Goal: Task Accomplishment & Management: Use online tool/utility

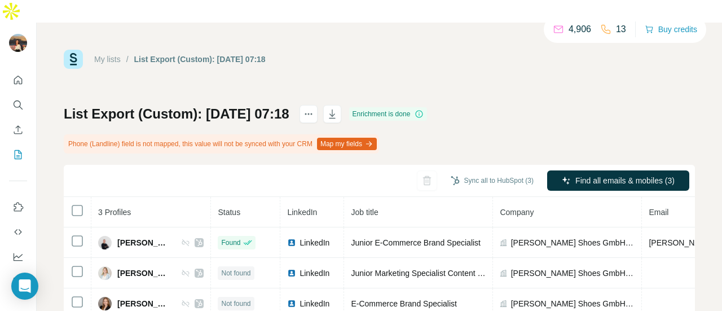
scroll to position [0, 112]
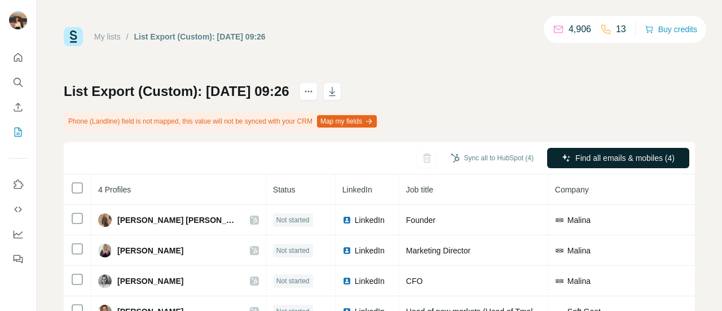
click at [563, 154] on button "Find all emails & mobiles (4)" at bounding box center [618, 158] width 142 height 20
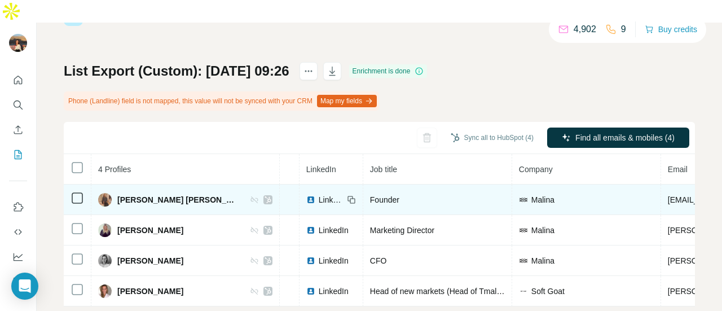
scroll to position [48, 0]
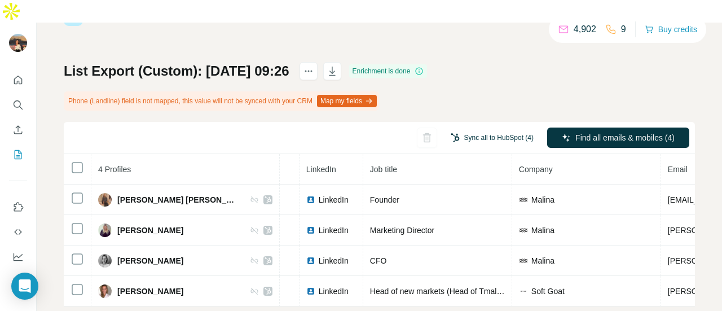
click at [478, 129] on button "Sync all to HubSpot (4)" at bounding box center [492, 137] width 99 height 17
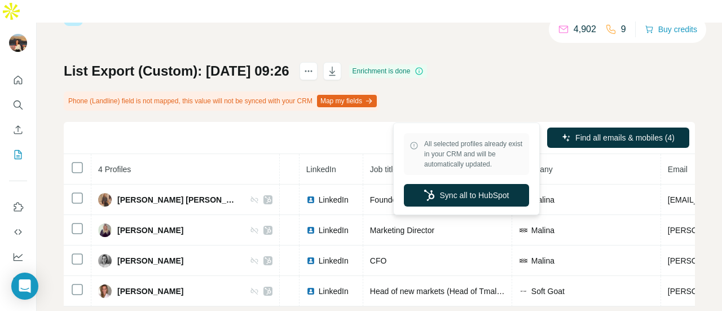
click at [310, 122] on div "Sync all to HubSpot (4) Find all emails & mobiles (4)" at bounding box center [379, 138] width 631 height 32
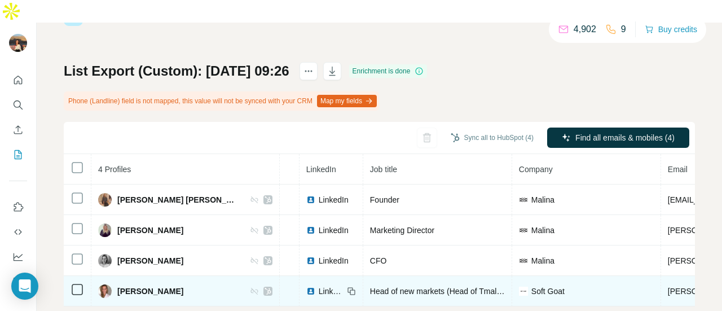
click at [71, 283] on icon at bounding box center [78, 290] width 14 height 14
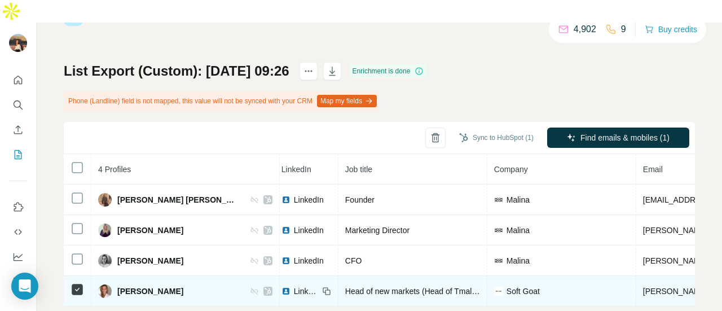
scroll to position [0, 75]
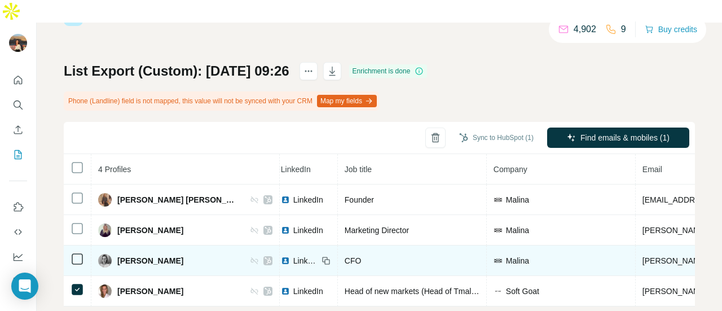
click at [71, 252] on icon at bounding box center [78, 259] width 14 height 14
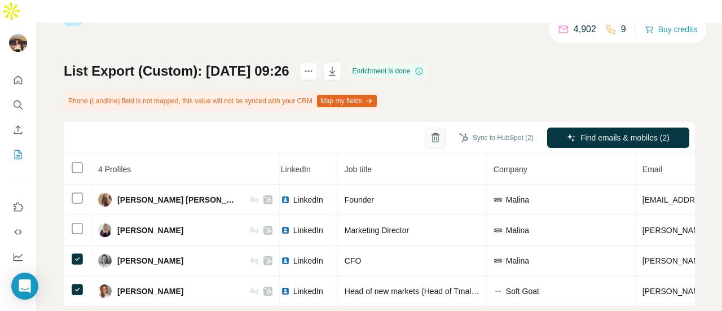
click at [430, 127] on button "button" at bounding box center [435, 137] width 20 height 20
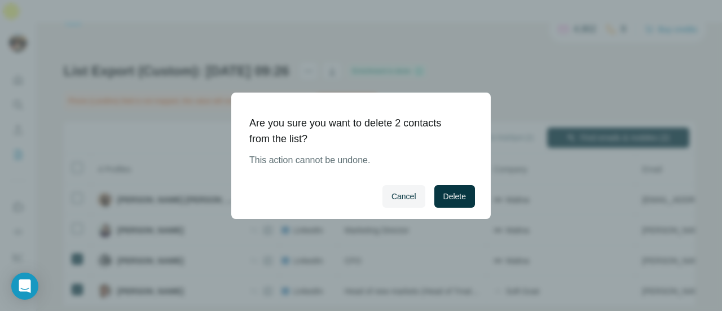
click at [447, 183] on div "Cancel Delete" at bounding box center [361, 196] width 260 height 45
click at [452, 187] on button "Delete" at bounding box center [454, 196] width 41 height 23
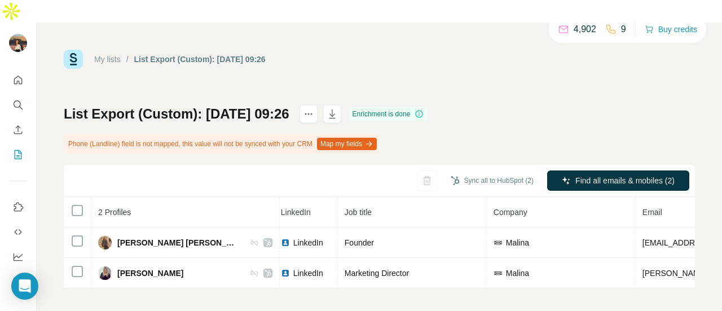
scroll to position [0, 0]
click at [492, 172] on button "Sync all to HubSpot (2)" at bounding box center [492, 180] width 99 height 17
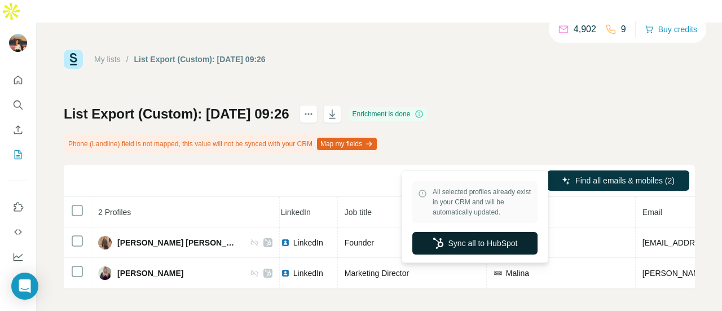
click at [464, 240] on button "Sync all to HubSpot" at bounding box center [474, 243] width 125 height 23
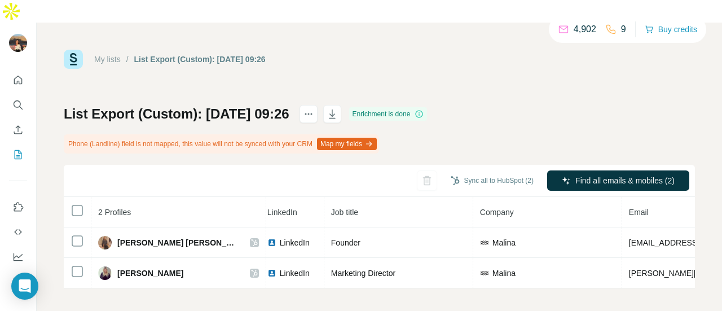
click at [561, 30] on icon at bounding box center [563, 29] width 11 height 11
click at [502, 50] on div "My lists / List Export (Custom): 08/09/2025 09:26 4,902 9 Buy credits" at bounding box center [379, 59] width 631 height 19
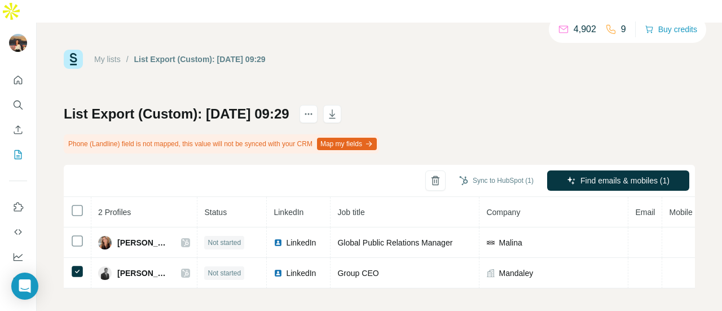
click at [420, 165] on div "Sync to HubSpot (1) Find emails & mobiles (1)" at bounding box center [379, 181] width 631 height 32
click at [433, 170] on button "button" at bounding box center [435, 180] width 20 height 20
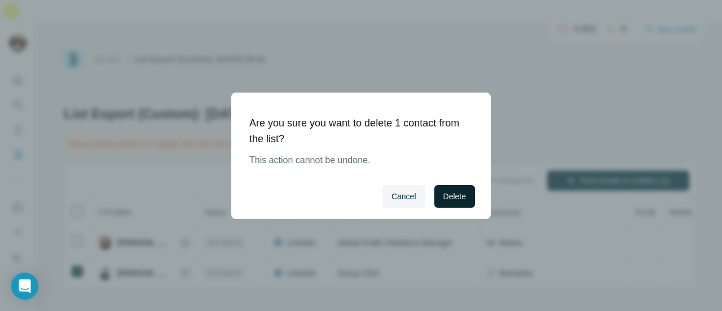
click at [464, 201] on span "Delete" at bounding box center [454, 196] width 23 height 11
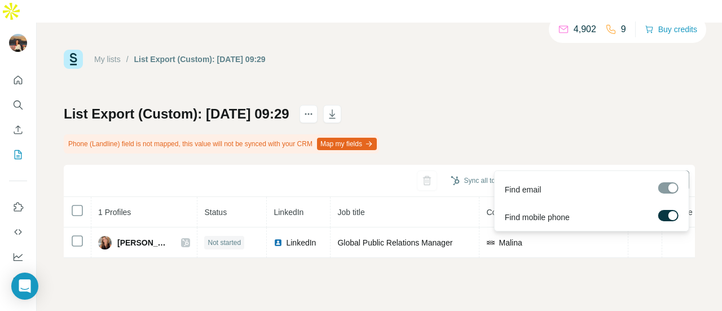
click at [612, 175] on span "Find all emails & mobiles (1)" at bounding box center [624, 180] width 99 height 11
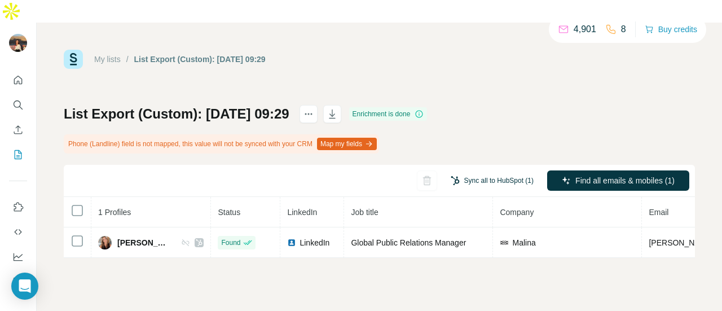
click at [526, 172] on button "Sync all to HubSpot (1)" at bounding box center [492, 180] width 99 height 17
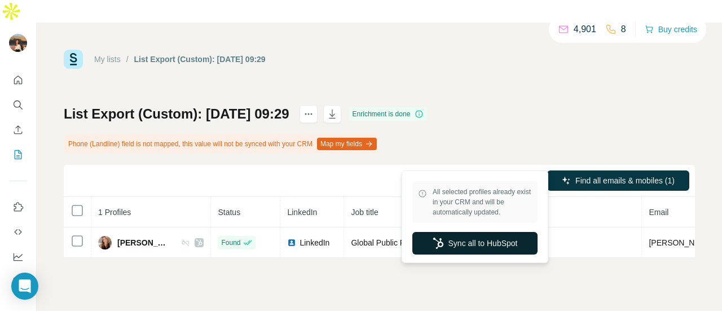
click at [487, 254] on button "Sync all to HubSpot" at bounding box center [474, 243] width 125 height 23
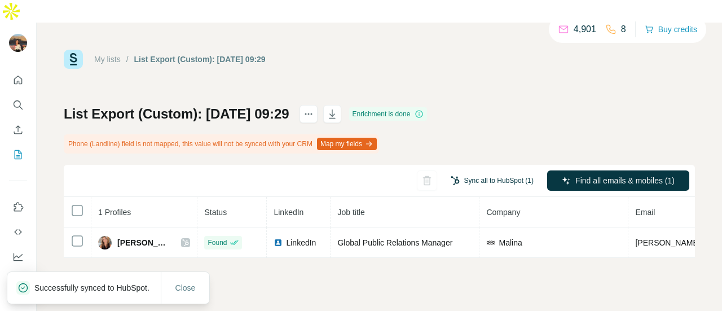
click at [500, 172] on button "Sync all to HubSpot (1)" at bounding box center [492, 180] width 99 height 17
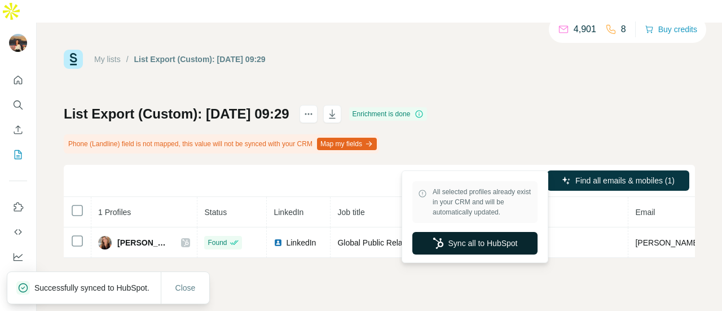
click at [452, 241] on button "Sync all to HubSpot" at bounding box center [474, 243] width 125 height 23
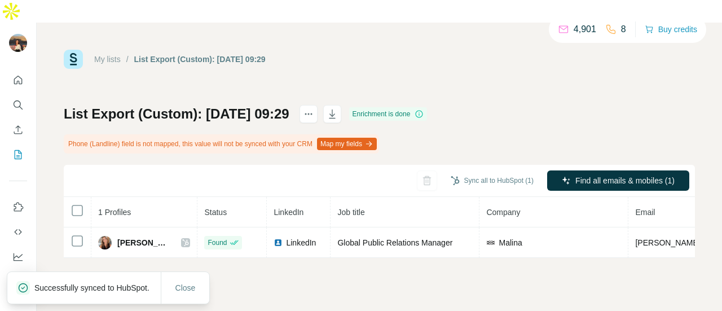
click at [474, 170] on div "Sync all to HubSpot (1)" at bounding box center [492, 181] width 99 height 23
